Goal: Information Seeking & Learning: Learn about a topic

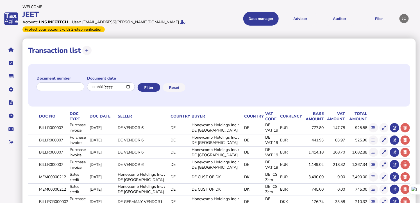
click at [132, 166] on td "DE VENDOR 6" at bounding box center [143, 165] width 53 height 12
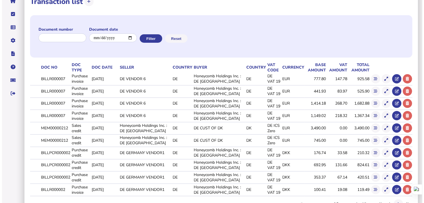
scroll to position [70, 0]
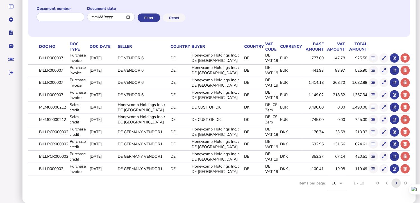
click at [398, 184] on button at bounding box center [396, 182] width 9 height 9
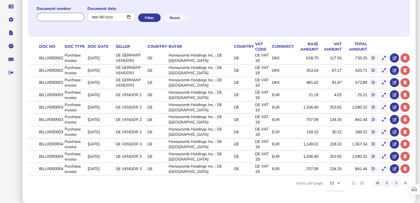
click at [51, 19] on input "input" at bounding box center [61, 17] width 48 height 9
paste input "**********"
type input "**********"
click at [150, 17] on button "Filter" at bounding box center [149, 17] width 22 height 8
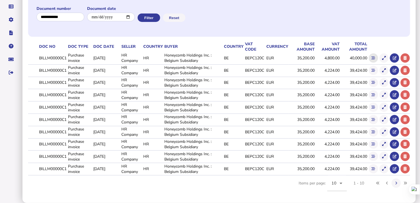
click at [374, 56] on icon at bounding box center [374, 58] width 4 height 4
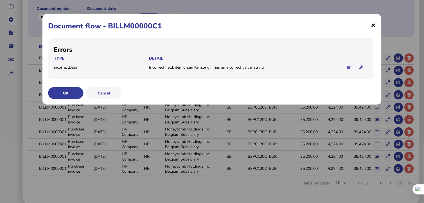
click at [373, 26] on span "×" at bounding box center [373, 25] width 5 height 11
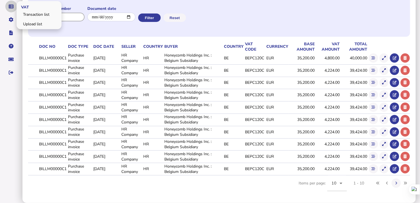
drag, startPoint x: 73, startPoint y: 16, endPoint x: 7, endPoint y: 8, distance: 67.2
click at [7, 8] on div "**********" at bounding box center [210, 66] width 420 height 273
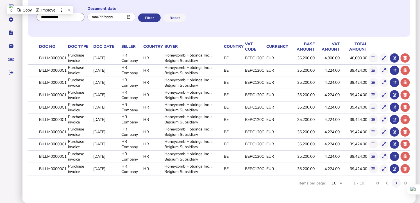
paste input "**********"
click at [152, 18] on button "Filter" at bounding box center [149, 17] width 22 height 8
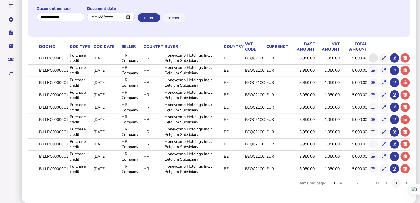
click at [374, 57] on icon at bounding box center [374, 58] width 4 height 4
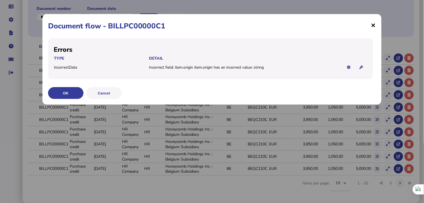
click at [373, 23] on span "×" at bounding box center [373, 25] width 5 height 11
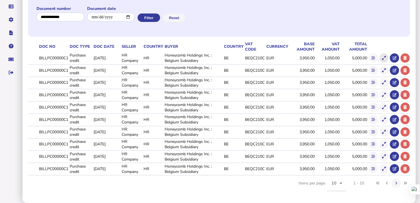
click at [384, 58] on icon at bounding box center [384, 58] width 4 height 4
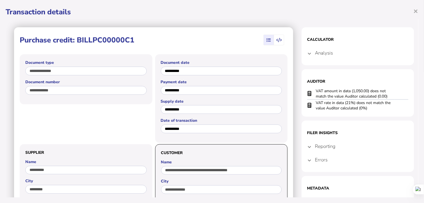
click at [303, 161] on section "Filer Insights Reporting BE 61 62 82 84 88 Errors Incorrect field: item.origin …" at bounding box center [357, 146] width 112 height 51
click at [308, 159] on span at bounding box center [309, 159] width 2 height 5
click at [307, 143] on mat-expansion-panel-header "Reporting" at bounding box center [357, 145] width 101 height 13
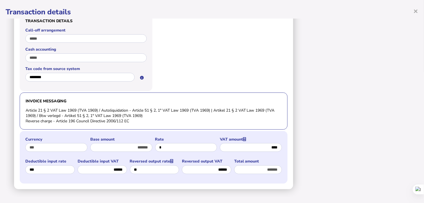
scroll to position [441, 0]
click at [127, 158] on div "Deductible input VAT ******" at bounding box center [102, 166] width 49 height 17
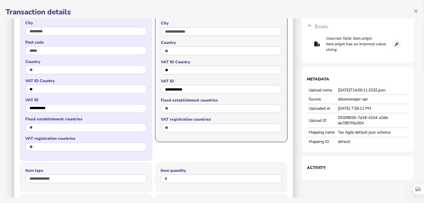
scroll to position [24, 0]
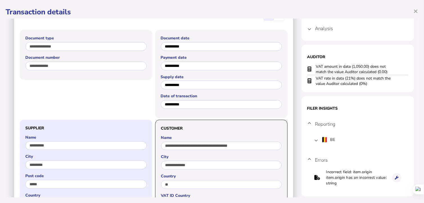
click at [144, 193] on label "Country" at bounding box center [85, 194] width 121 height 5
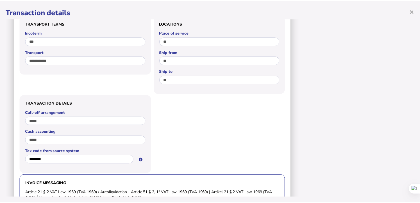
scroll to position [441, 0]
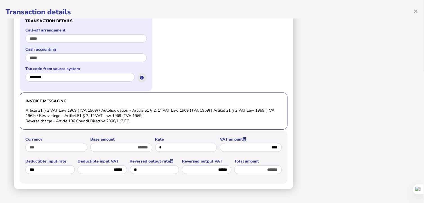
click at [140, 76] on icon at bounding box center [142, 78] width 4 height 4
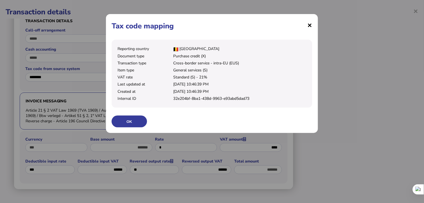
click at [309, 26] on span "×" at bounding box center [309, 25] width 5 height 11
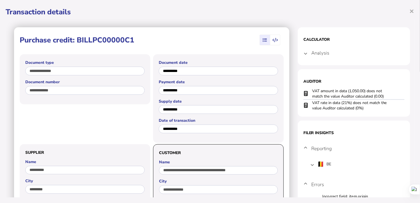
scroll to position [0, 0]
click at [413, 11] on span "×" at bounding box center [412, 11] width 5 height 11
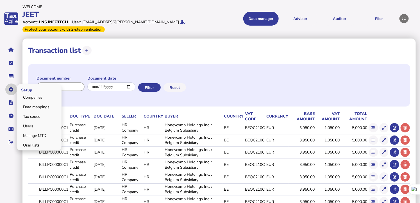
drag, startPoint x: 72, startPoint y: 87, endPoint x: 9, endPoint y: 83, distance: 63.6
click at [9, 83] on div "**********" at bounding box center [210, 136] width 420 height 273
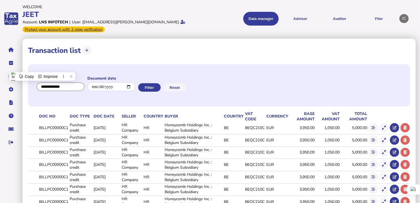
paste input "**********"
click at [158, 88] on button "Filter" at bounding box center [149, 87] width 22 height 8
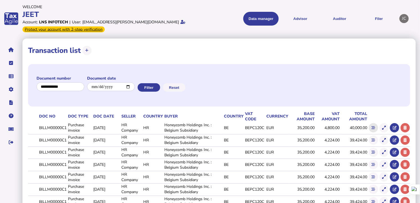
click at [374, 128] on icon at bounding box center [374, 128] width 4 height 4
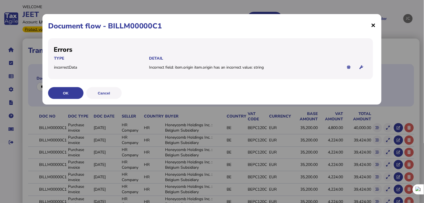
click at [374, 27] on span "×" at bounding box center [373, 25] width 5 height 11
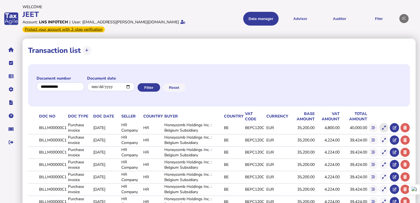
click at [382, 125] on button at bounding box center [384, 127] width 9 height 9
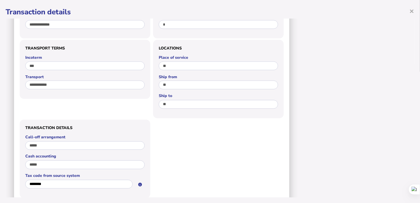
scroll to position [416, 0]
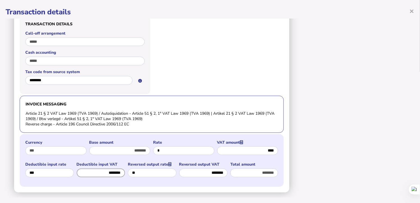
drag, startPoint x: 124, startPoint y: 172, endPoint x: 149, endPoint y: 175, distance: 25.7
click at [149, 175] on div "Deductible input rate *** Deductible input VAT ******** Reversed output rate **…" at bounding box center [126, 171] width 202 height 19
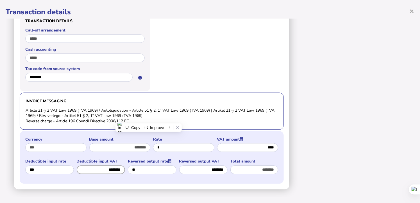
scroll to position [70, 0]
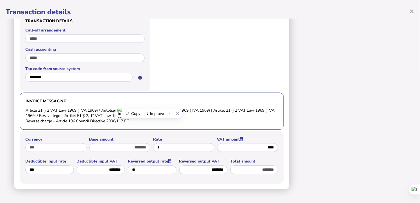
click at [165, 41] on div at bounding box center [218, 51] width 131 height 80
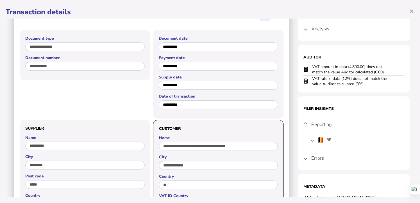
scroll to position [0, 0]
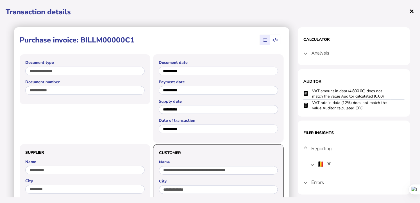
click at [413, 12] on span "×" at bounding box center [412, 11] width 5 height 11
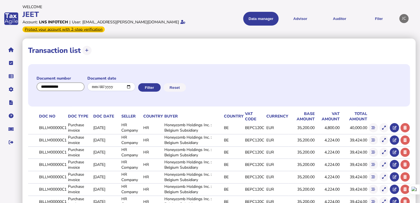
drag, startPoint x: 69, startPoint y: 86, endPoint x: 17, endPoint y: 88, distance: 51.5
click at [17, 88] on div "**********" at bounding box center [210, 136] width 420 height 273
paste input "**********"
click at [150, 85] on button "Filter" at bounding box center [149, 87] width 22 height 8
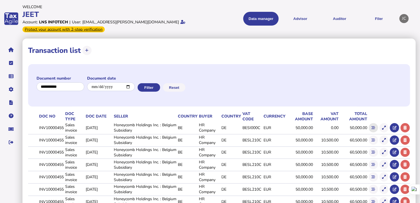
click at [375, 127] on button at bounding box center [373, 127] width 9 height 9
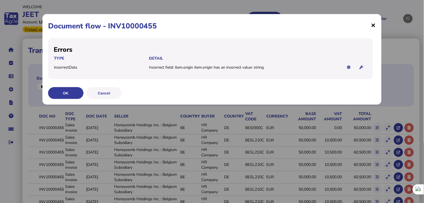
click at [375, 24] on span "×" at bounding box center [373, 25] width 5 height 11
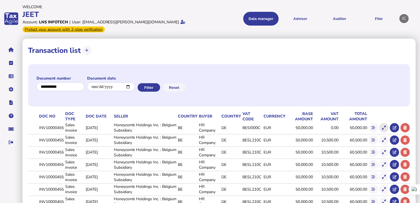
click at [383, 126] on icon at bounding box center [384, 128] width 4 height 4
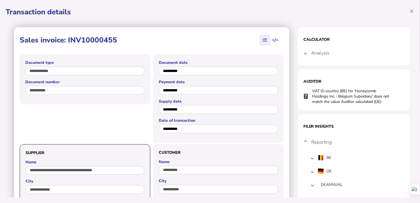
click at [303, 53] on mat-expansion-panel-header "Analysis" at bounding box center [353, 52] width 101 height 13
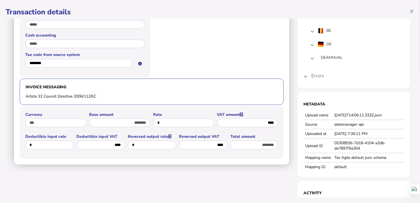
scroll to position [440, 0]
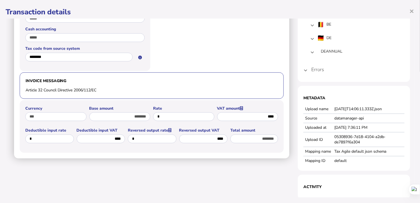
click at [303, 69] on mat-expansion-panel-header "Errors" at bounding box center [353, 69] width 101 height 13
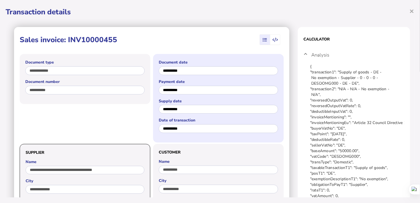
scroll to position [0, 0]
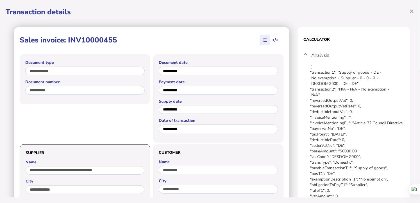
click at [274, 39] on span "button" at bounding box center [275, 40] width 10 height 10
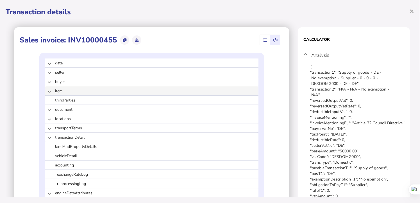
click at [49, 90] on mat-expansion-panel-header "item" at bounding box center [152, 90] width 214 height 9
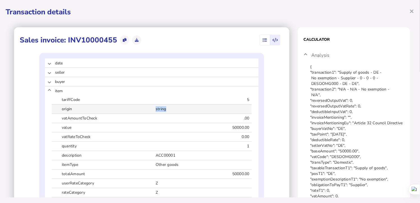
drag, startPoint x: 188, startPoint y: 107, endPoint x: 144, endPoint y: 108, distance: 43.3
click at [144, 108] on div "origin string" at bounding box center [152, 109] width 200 height 9
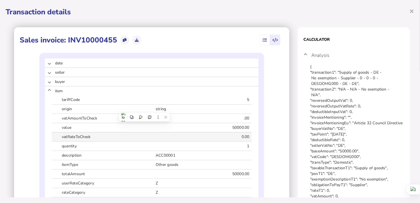
click at [151, 133] on div "vatRateToCheck 0.00" at bounding box center [152, 136] width 200 height 9
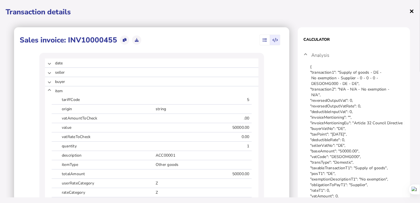
click at [413, 10] on span "×" at bounding box center [412, 11] width 5 height 11
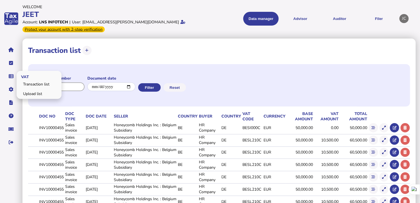
drag, startPoint x: 69, startPoint y: 88, endPoint x: 16, endPoint y: 81, distance: 53.6
click at [16, 81] on div "**********" at bounding box center [210, 136] width 420 height 273
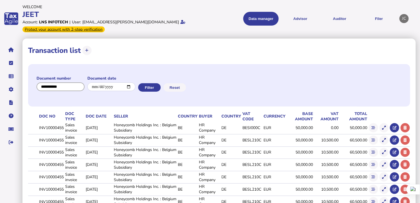
paste input "**********"
type input "**********"
click at [155, 88] on button "Filter" at bounding box center [149, 87] width 22 height 8
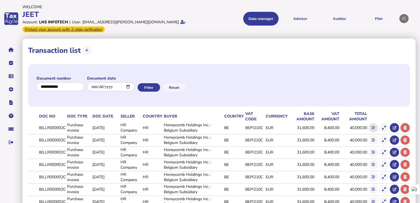
click at [374, 127] on icon at bounding box center [374, 128] width 4 height 4
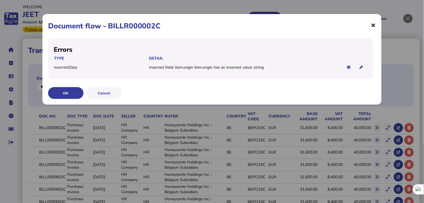
click at [373, 27] on span "×" at bounding box center [373, 25] width 5 height 11
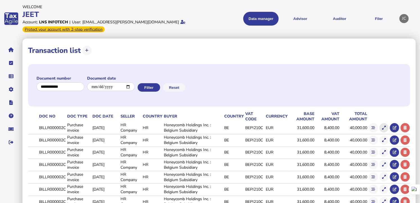
click at [383, 129] on icon at bounding box center [384, 128] width 4 height 4
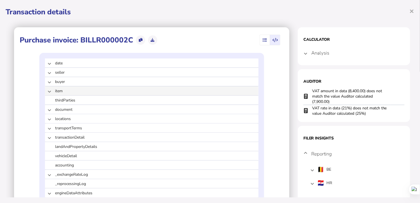
click at [49, 92] on mat-expansion-panel-header "item" at bounding box center [152, 90] width 214 height 9
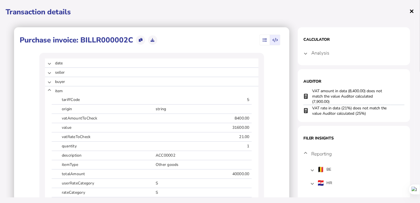
click at [412, 12] on span "×" at bounding box center [412, 11] width 5 height 11
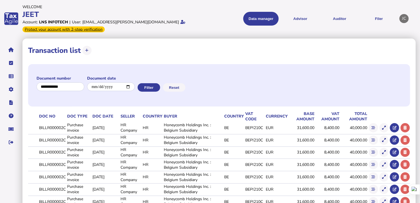
click at [373, 130] on button at bounding box center [373, 127] width 9 height 9
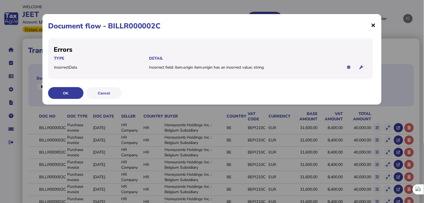
click at [374, 24] on span "×" at bounding box center [373, 25] width 5 height 11
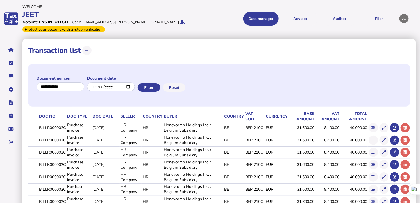
click at [197, 170] on td at bounding box center [219, 170] width 382 height 1
click at [384, 128] on icon at bounding box center [384, 128] width 4 height 4
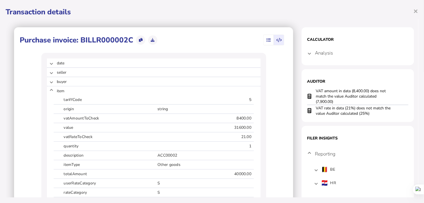
click at [267, 37] on span "button" at bounding box center [268, 40] width 9 height 10
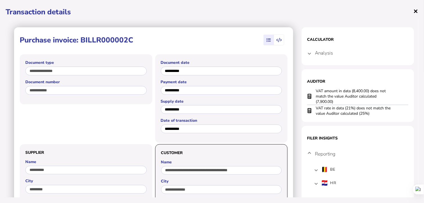
click at [415, 11] on span "×" at bounding box center [415, 11] width 5 height 11
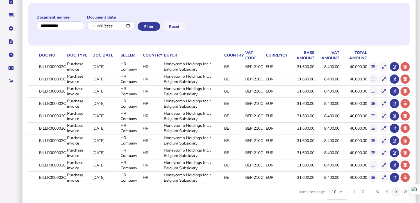
scroll to position [70, 0]
